Goal: Information Seeking & Learning: Learn about a topic

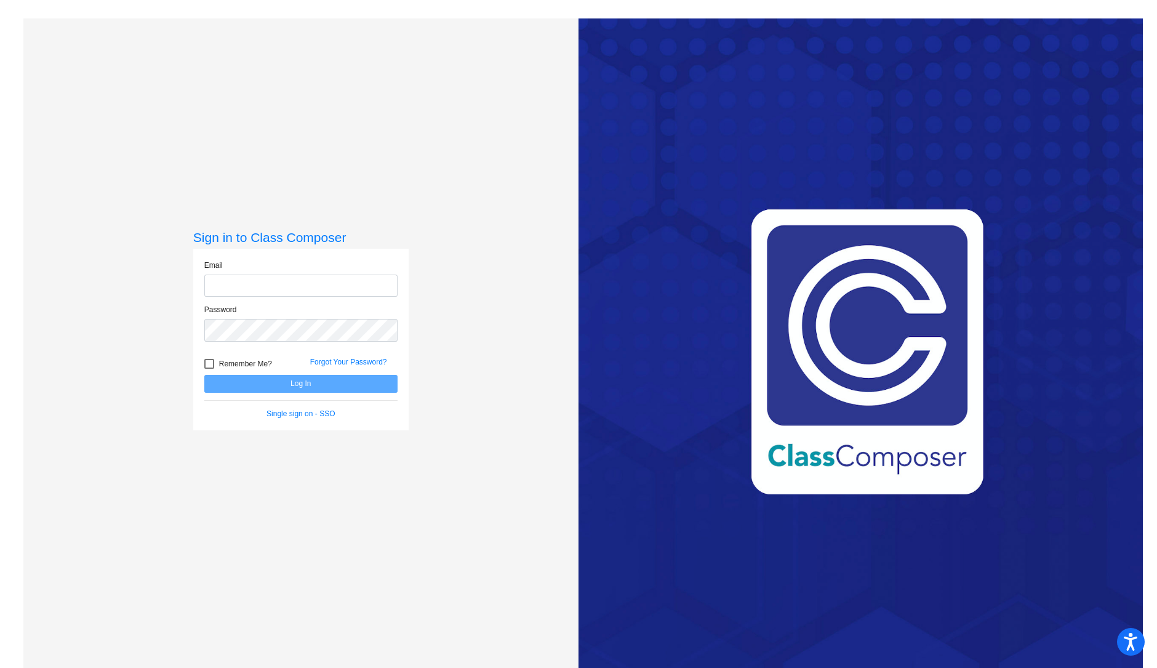
type input "[EMAIL_ADDRESS][DOMAIN_NAME]"
click at [295, 375] on button "Log In" at bounding box center [300, 384] width 193 height 18
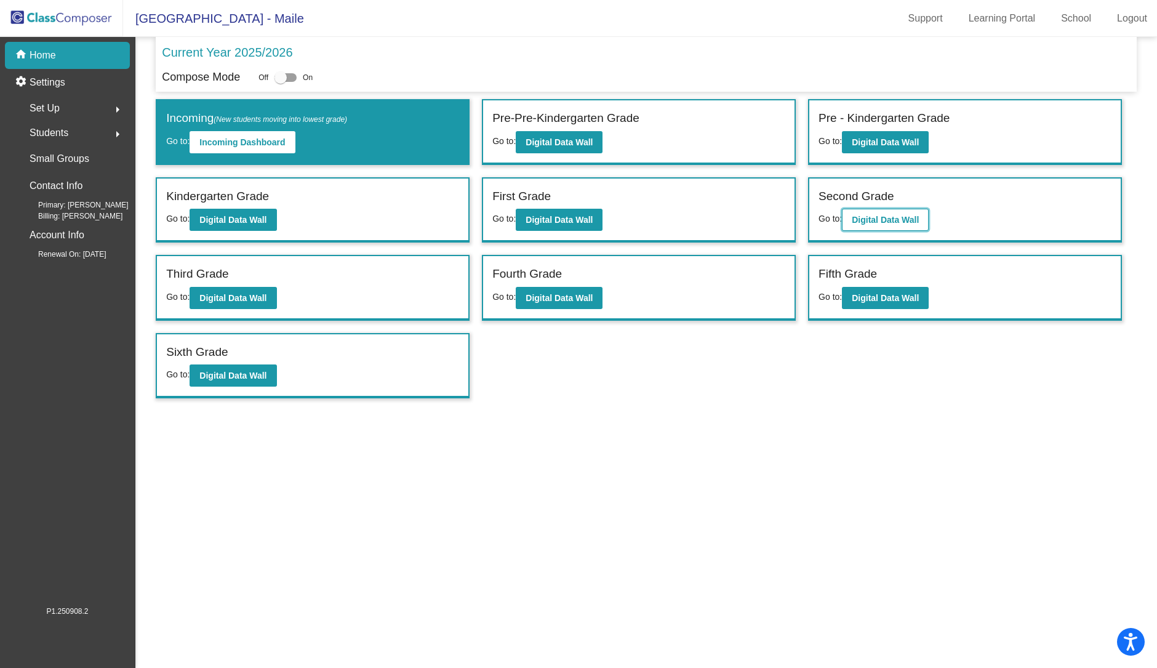
click at [866, 227] on button "Digital Data Wall" at bounding box center [885, 220] width 87 height 22
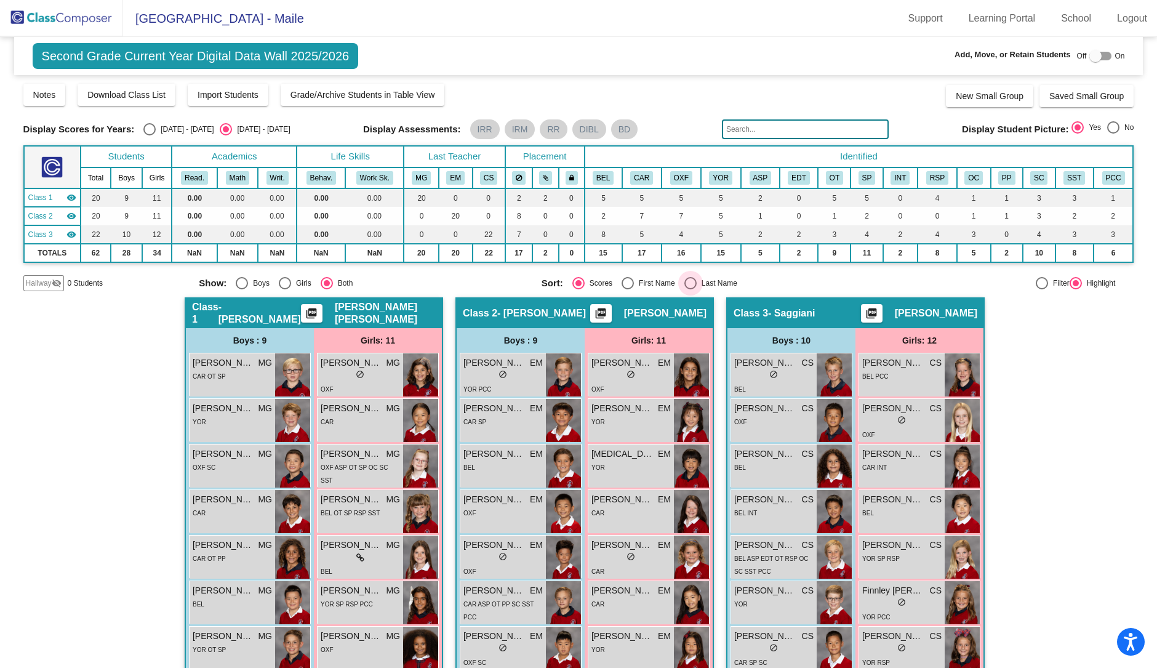
click at [716, 278] on div "Last Name" at bounding box center [717, 283] width 41 height 11
click at [690, 289] on input "Last Name" at bounding box center [690, 289] width 1 height 1
radio input "true"
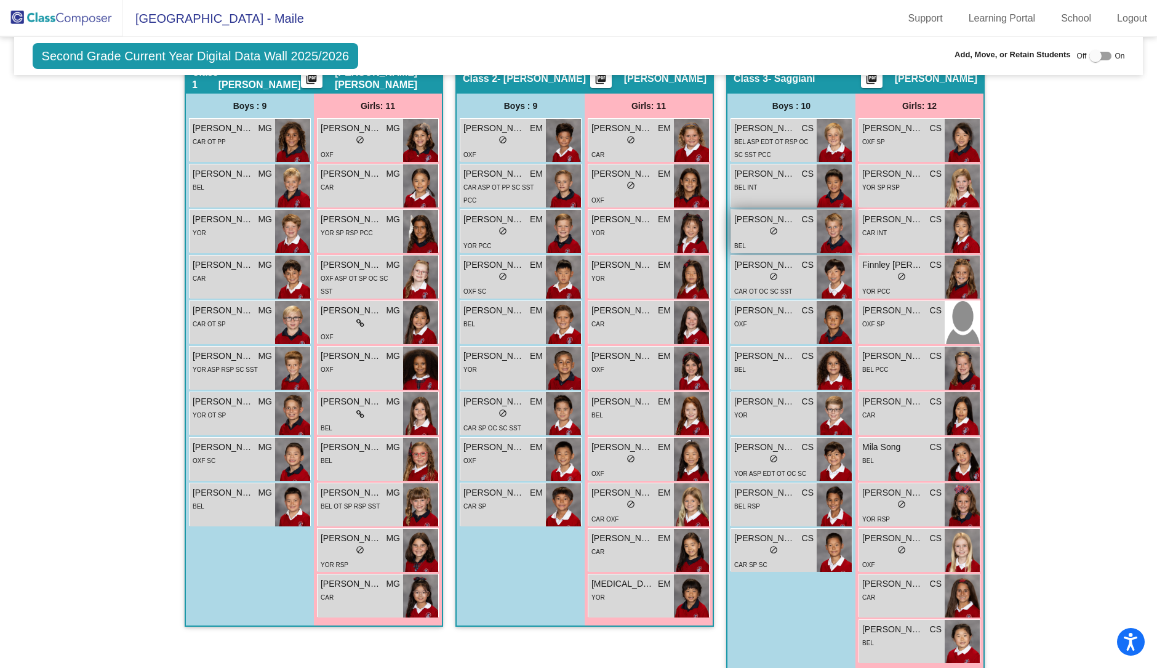
scroll to position [235, 0]
click at [932, 498] on div "lock do_not_disturb_alt" at bounding box center [901, 504] width 79 height 13
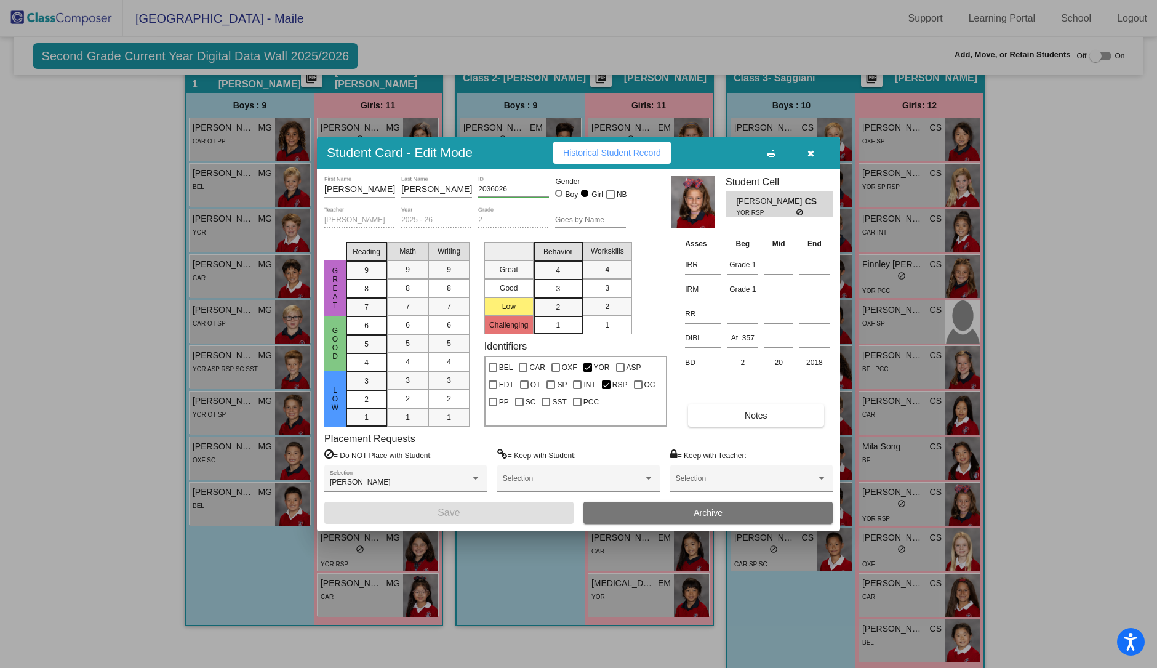
click at [640, 154] on span "Historical Student Record" at bounding box center [612, 153] width 98 height 10
